Goal: Task Accomplishment & Management: Manage account settings

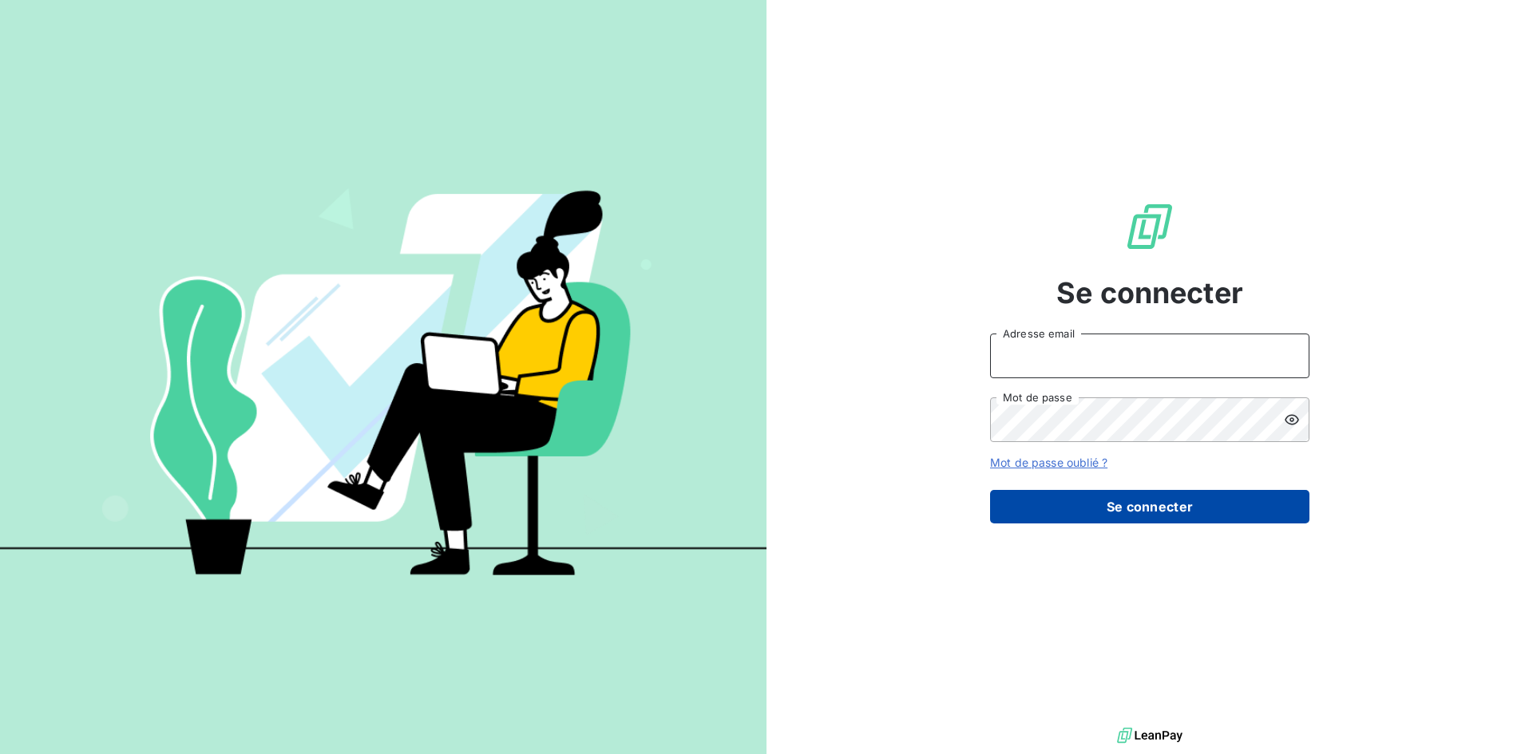
type input "[EMAIL_ADDRESS][DOMAIN_NAME]"
click at [1165, 501] on button "Se connecter" at bounding box center [1149, 507] width 319 height 34
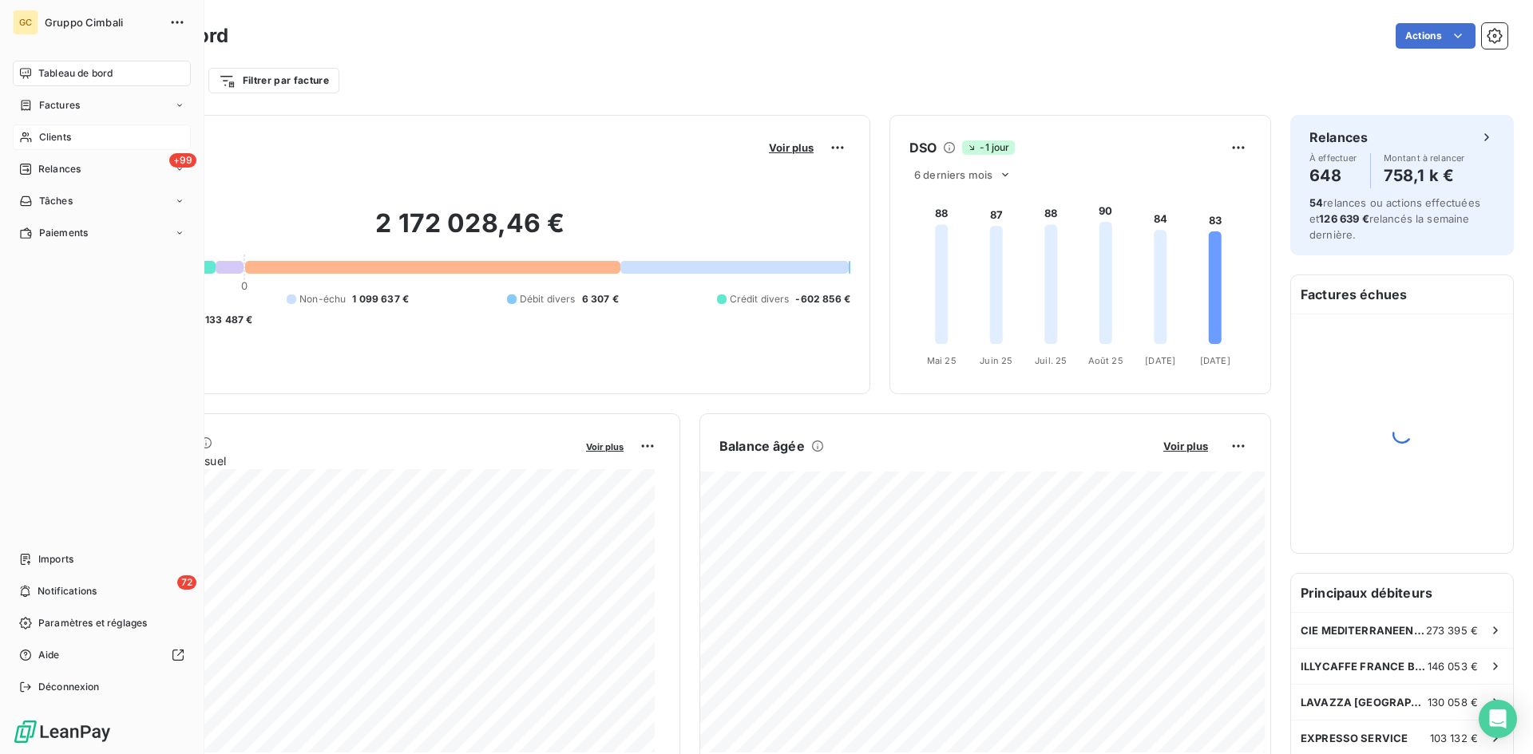
click at [63, 136] on span "Clients" at bounding box center [55, 137] width 32 height 14
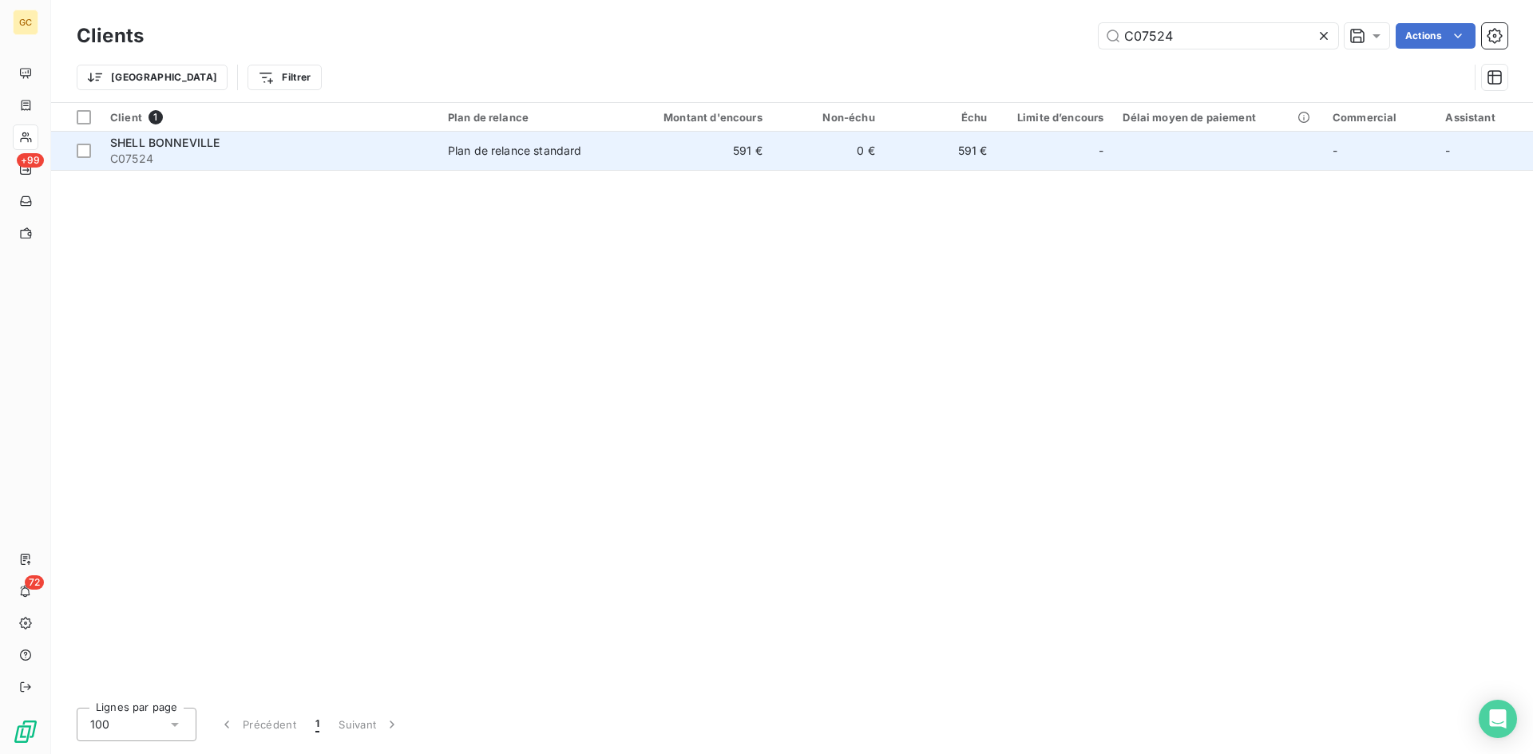
type input "C07524"
click at [162, 142] on span "SHELL BONNEVILLE" at bounding box center [164, 143] width 109 height 14
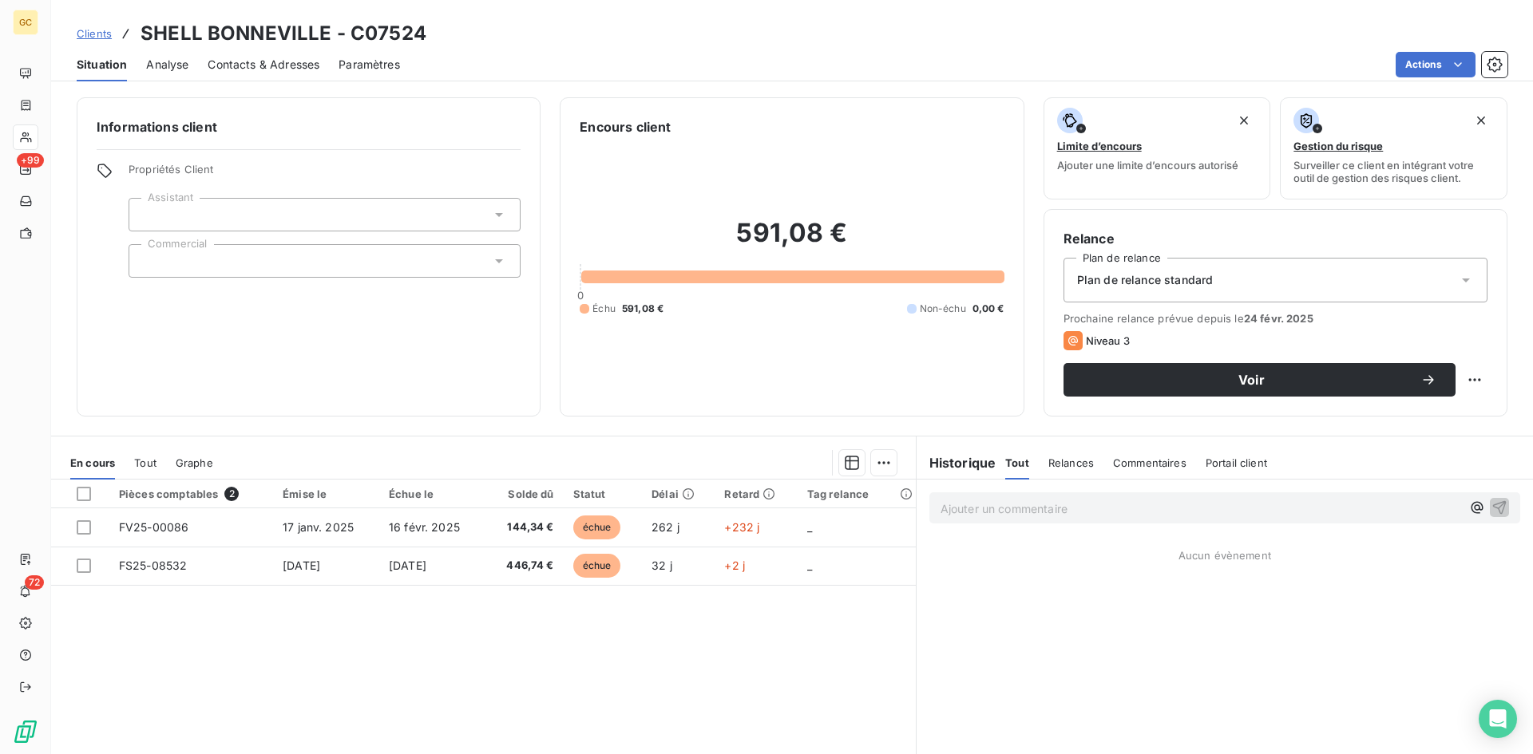
click at [241, 64] on span "Contacts & Adresses" at bounding box center [264, 65] width 112 height 16
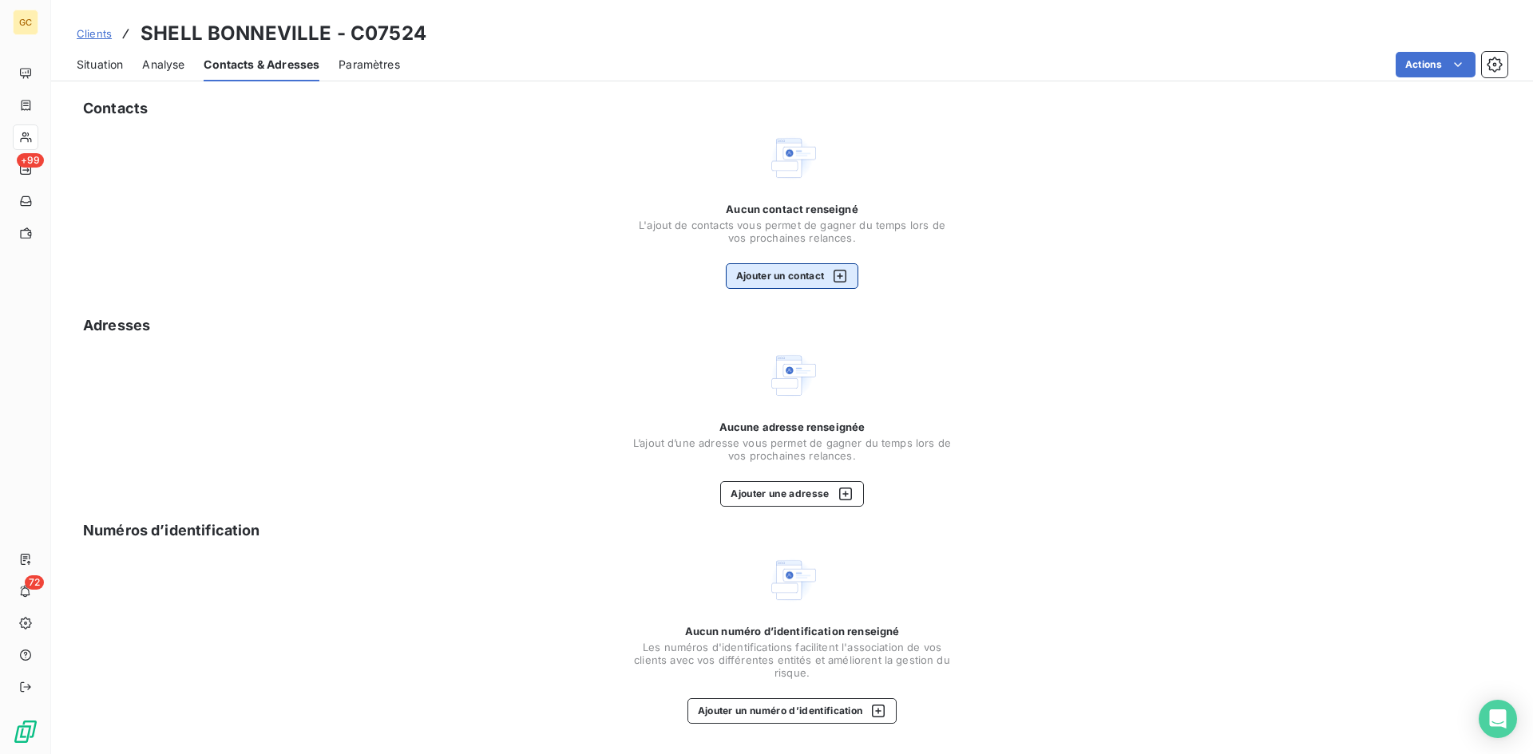
click at [807, 271] on button "Ajouter un contact" at bounding box center [792, 276] width 133 height 26
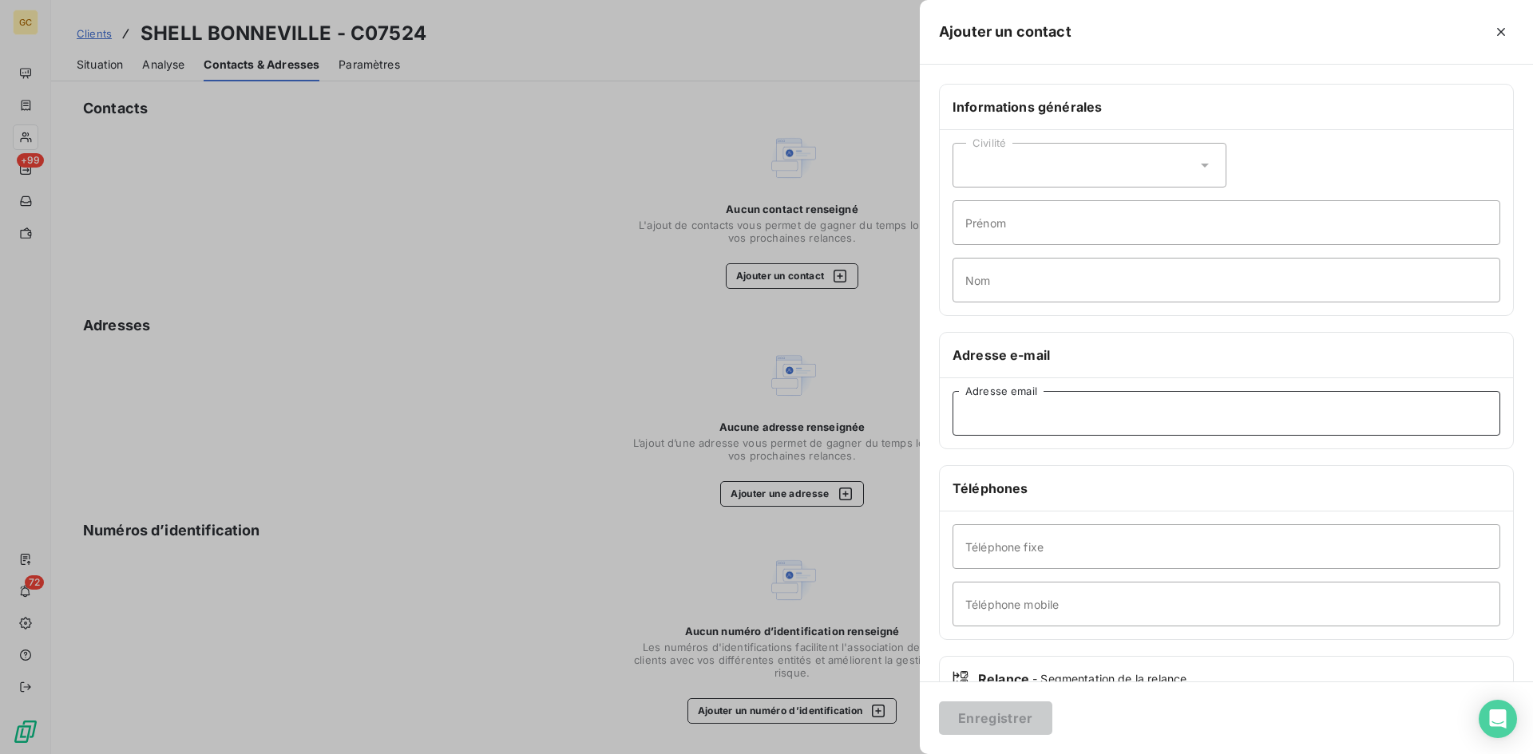
paste input "[EMAIL_ADDRESS][DOMAIN_NAME]"
type input "[EMAIL_ADDRESS][DOMAIN_NAME]"
click at [1014, 719] on button "Enregistrer" at bounding box center [995, 719] width 113 height 34
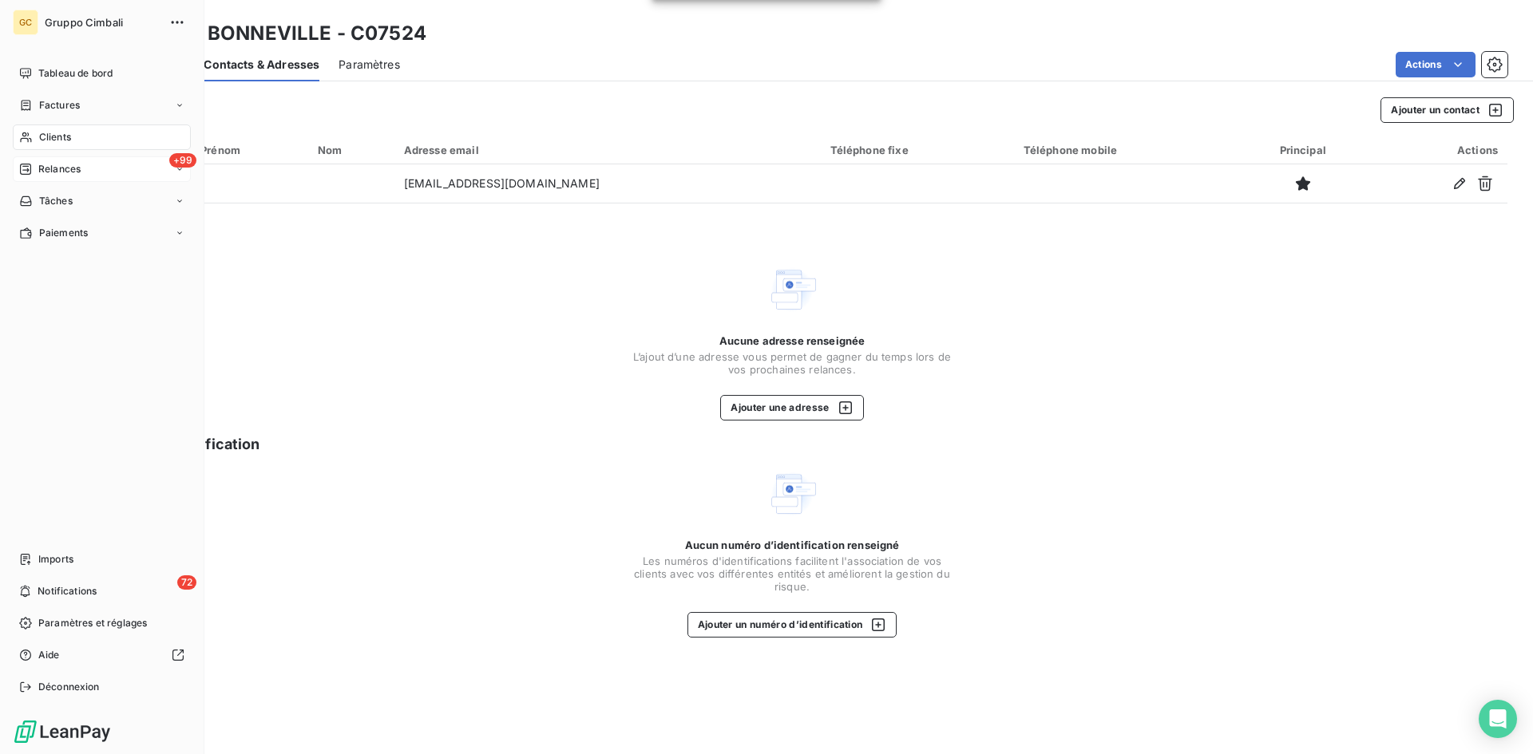
click at [86, 166] on div "+99 Relances" at bounding box center [102, 169] width 178 height 26
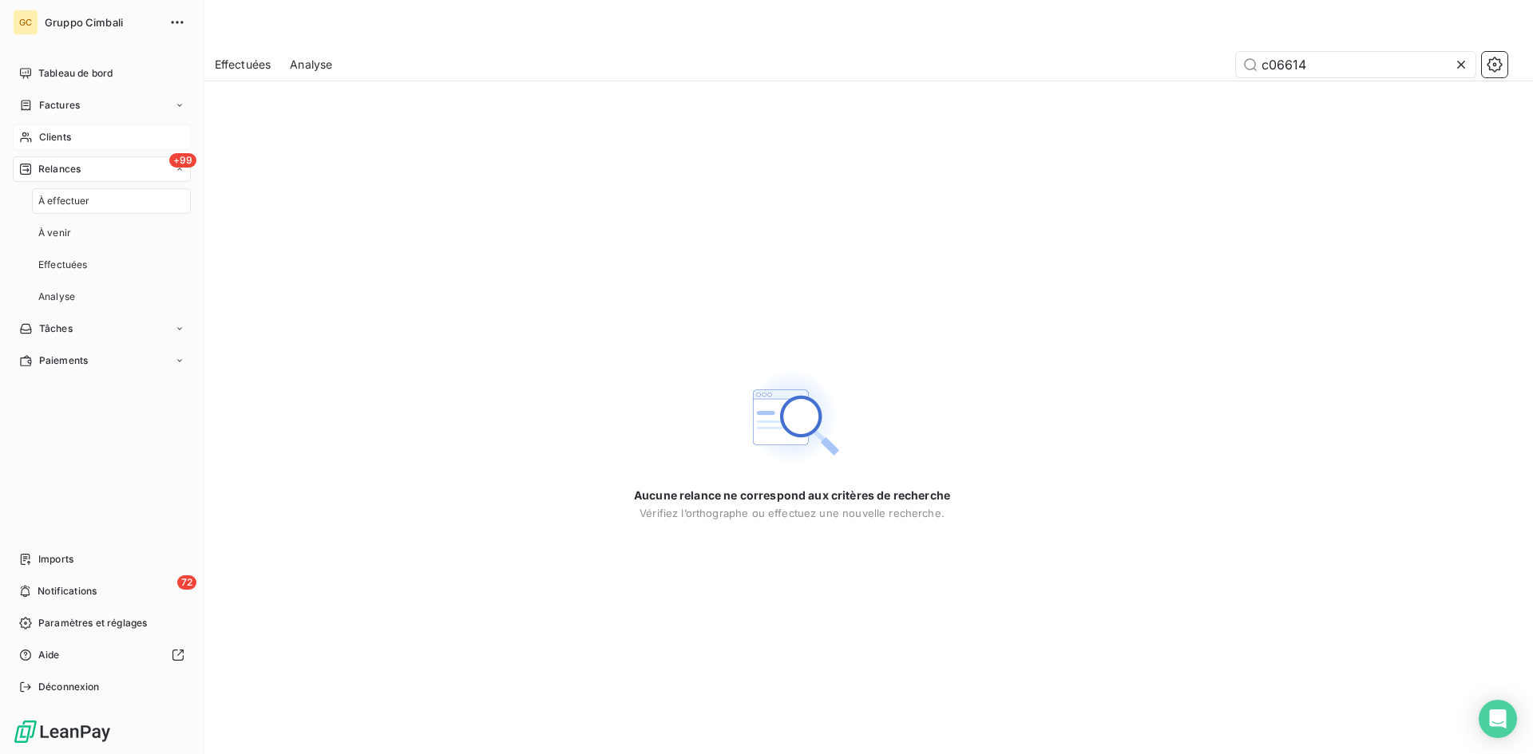
click at [73, 167] on span "Relances" at bounding box center [59, 169] width 42 height 14
click at [180, 166] on span "+99" at bounding box center [182, 160] width 27 height 14
click at [23, 172] on icon at bounding box center [25, 169] width 13 height 13
click at [89, 586] on span "Notifications" at bounding box center [67, 591] width 59 height 14
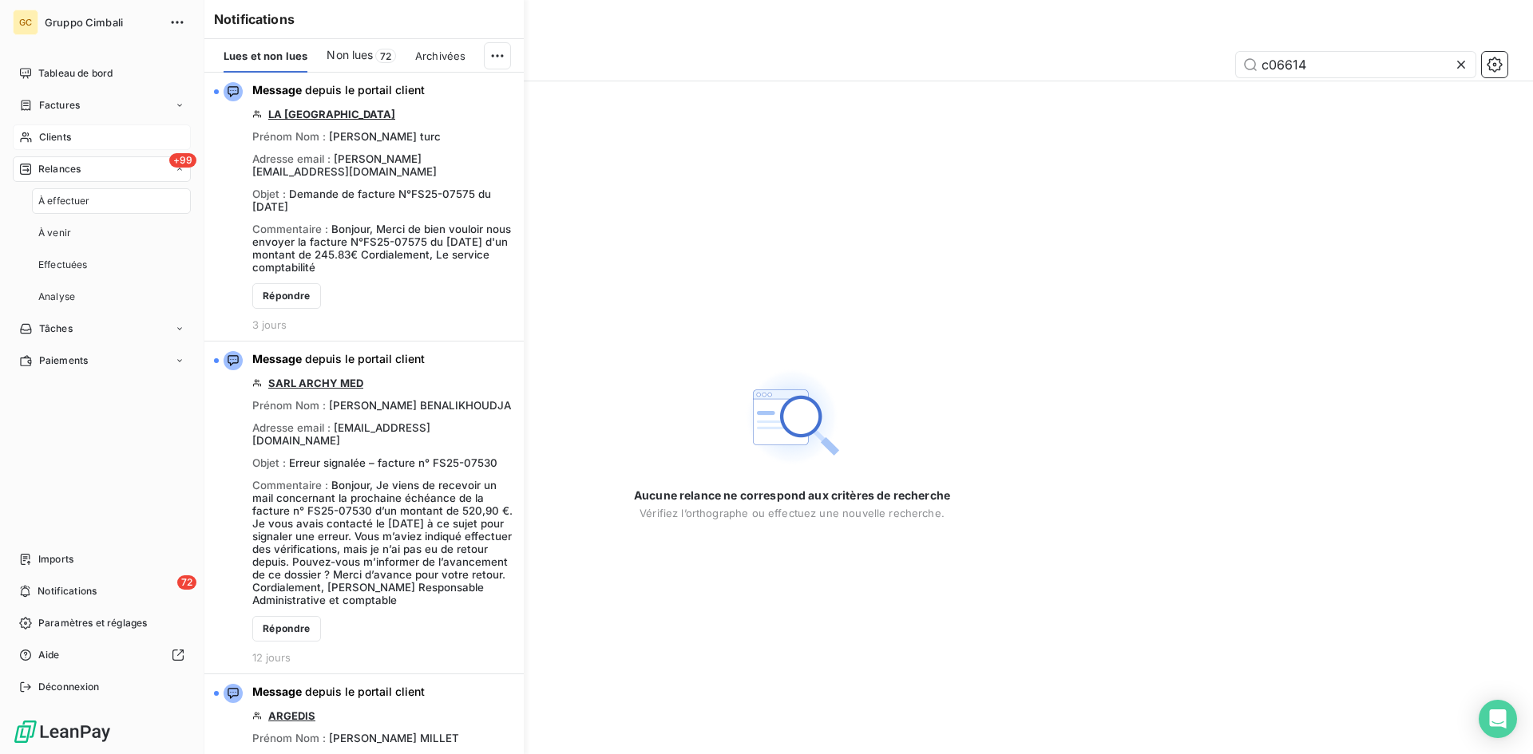
click at [56, 174] on span "Relances" at bounding box center [59, 169] width 42 height 14
